Goal: Check status

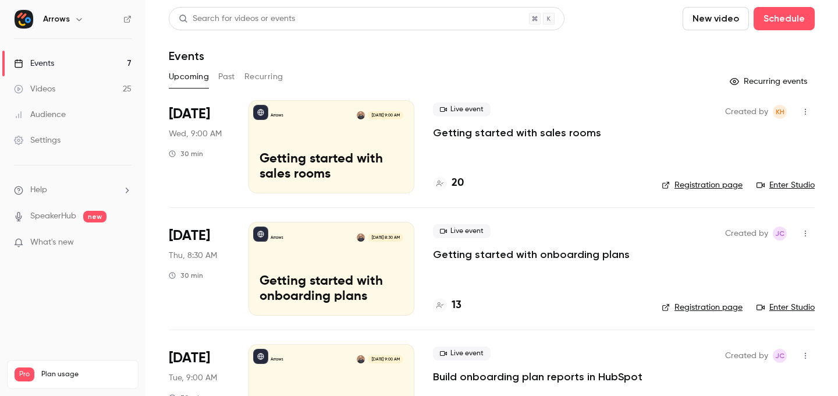
click at [423, 198] on li "Sep 17 Wed, 9:00 AM 30 min Arrows Sep 17, 9:00 AM Getting started with sales ro…" at bounding box center [492, 153] width 646 height 107
